Goal: Find specific page/section: Find specific page/section

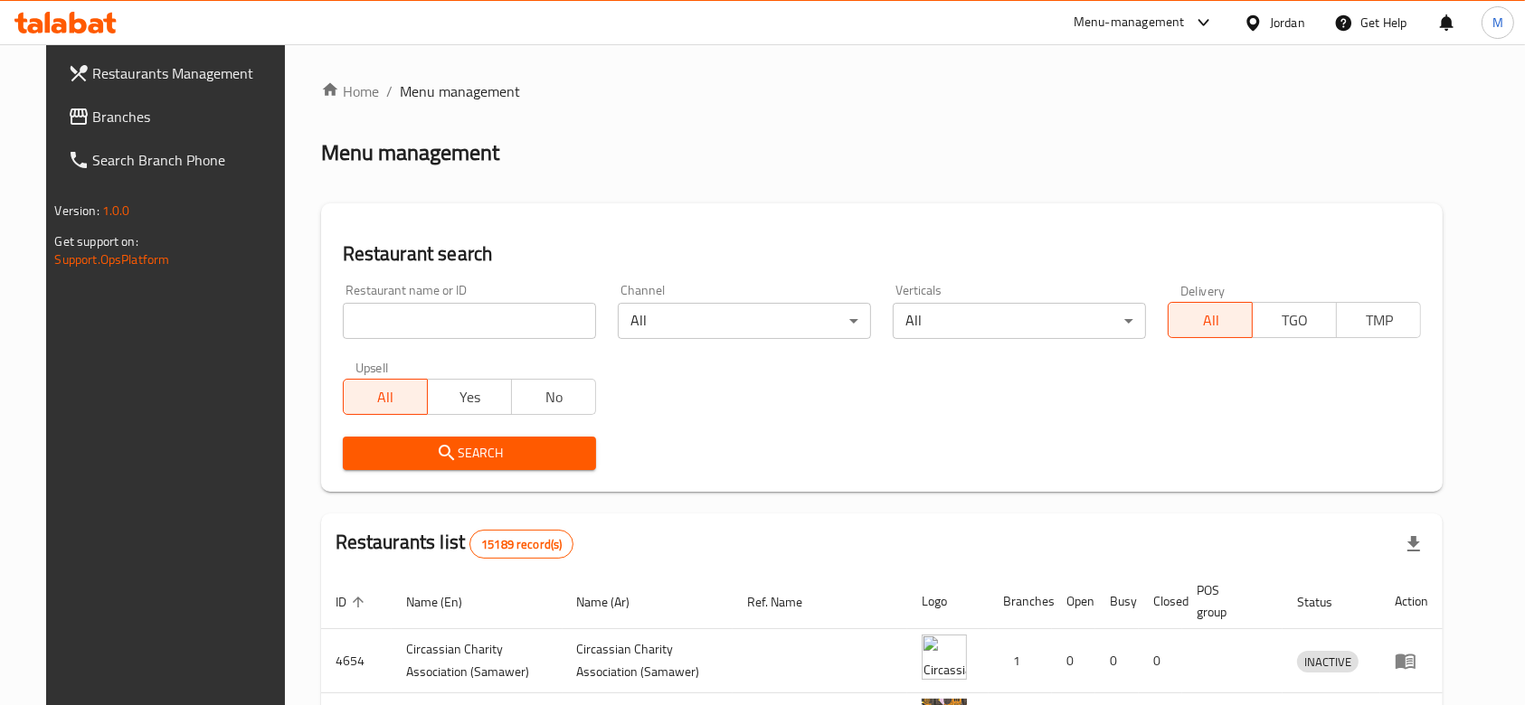
drag, startPoint x: 456, startPoint y: 329, endPoint x: 466, endPoint y: 333, distance: 10.6
click at [456, 329] on input "search" at bounding box center [469, 321] width 253 height 36
paste input "[PERSON_NAME] Crazy Spices-100 G"
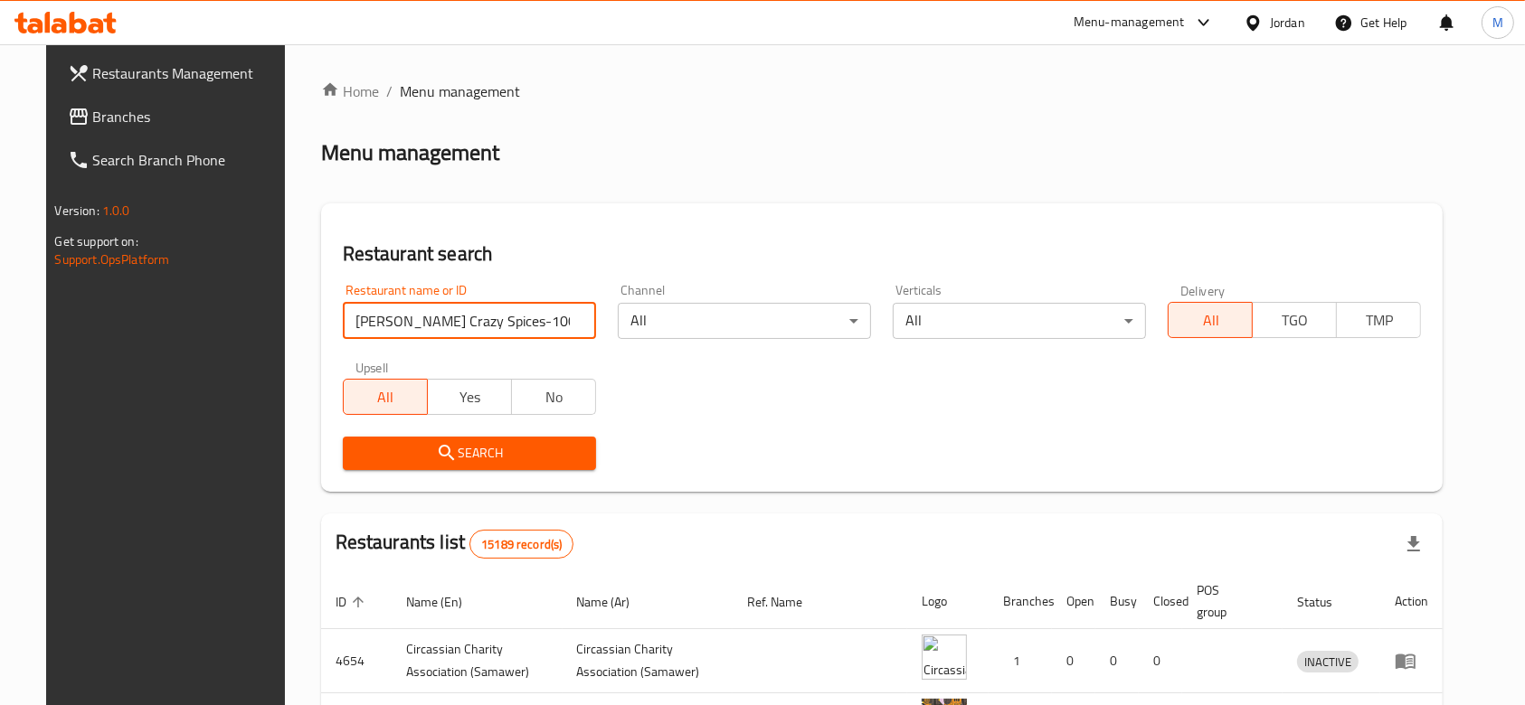
type input "[PERSON_NAME] Crazy Spices-100 G"
click at [534, 339] on div "Restaurant name or ID Al Rayhan Crazy Spices-100 G Restaurant name or ID" at bounding box center [469, 311] width 275 height 77
click at [523, 326] on input "[PERSON_NAME] Crazy Spices-100 G" at bounding box center [469, 321] width 253 height 36
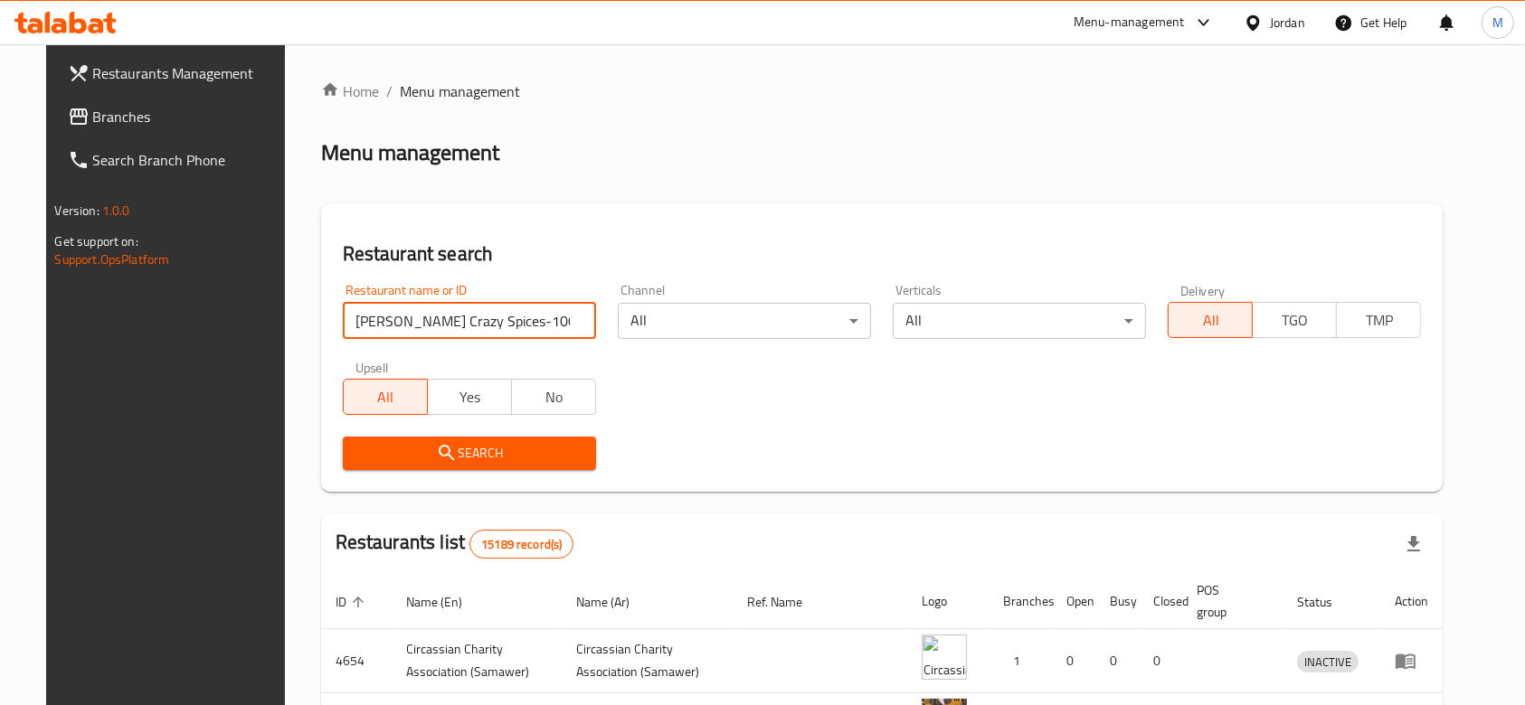
click at [523, 326] on input "[PERSON_NAME] Crazy Spices-100 G" at bounding box center [469, 321] width 253 height 36
click at [522, 324] on input "[PERSON_NAME] Crazy Spices-100 G" at bounding box center [469, 321] width 253 height 36
type input "ش"
